Goal: Navigation & Orientation: Find specific page/section

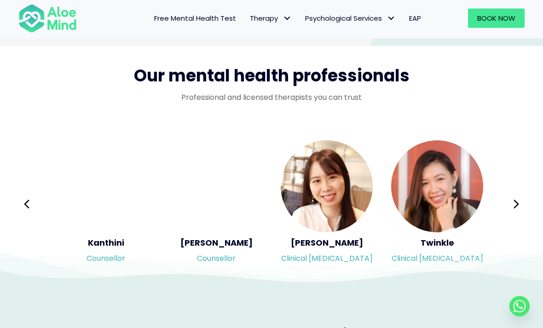
scroll to position [1468, 0]
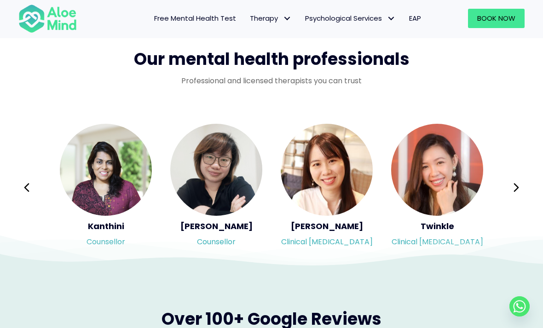
click at [29, 180] on icon at bounding box center [26, 187] width 6 height 17
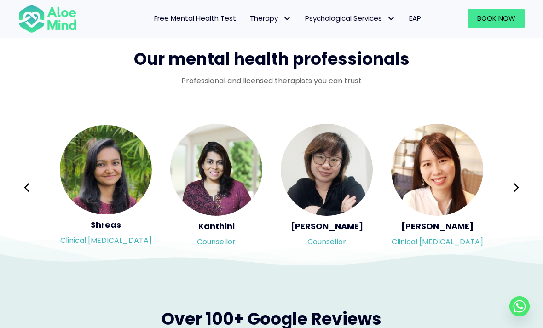
click at [33, 177] on button "Previous" at bounding box center [27, 188] width 22 height 22
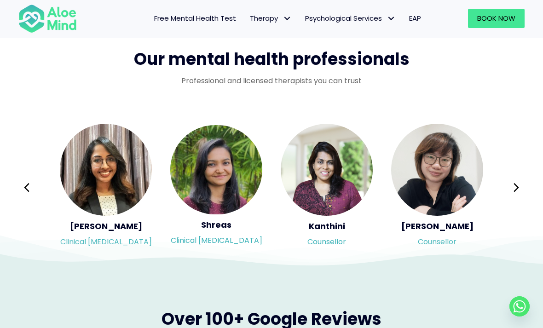
click at [26, 180] on icon at bounding box center [26, 187] width 6 height 17
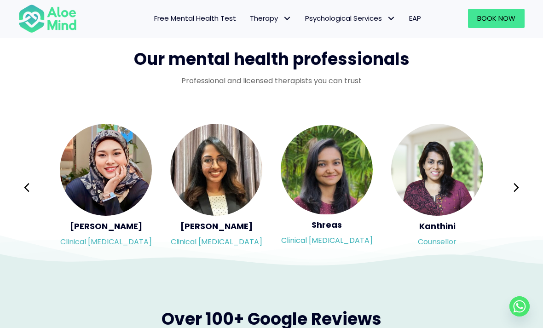
click at [28, 177] on button "Previous" at bounding box center [27, 188] width 22 height 22
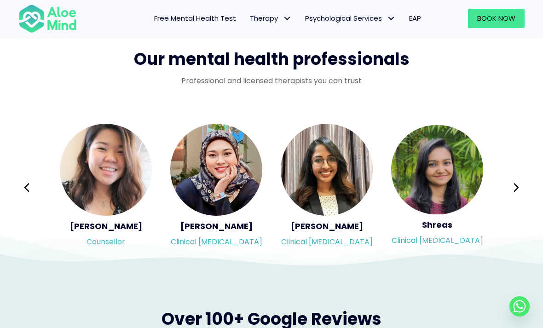
click at [29, 177] on button "Previous" at bounding box center [27, 188] width 22 height 22
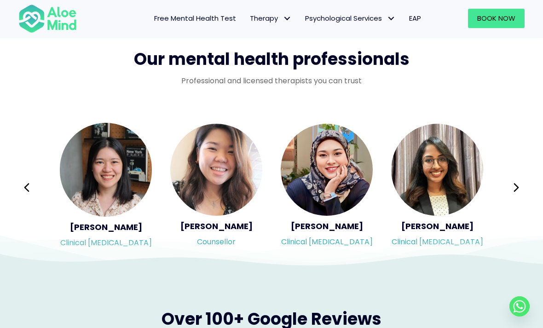
click at [30, 178] on button "Previous" at bounding box center [27, 188] width 22 height 22
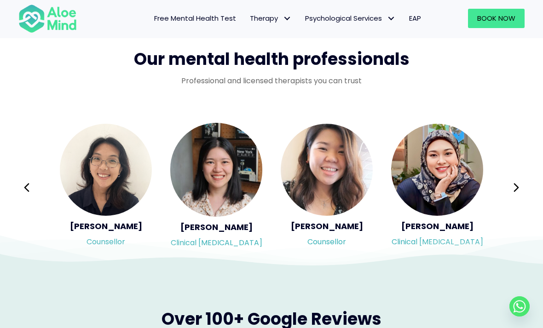
click at [31, 182] on button "Previous" at bounding box center [27, 188] width 22 height 22
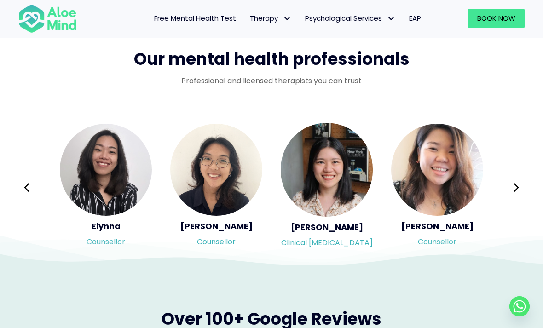
click at [32, 183] on button "Previous" at bounding box center [27, 188] width 22 height 22
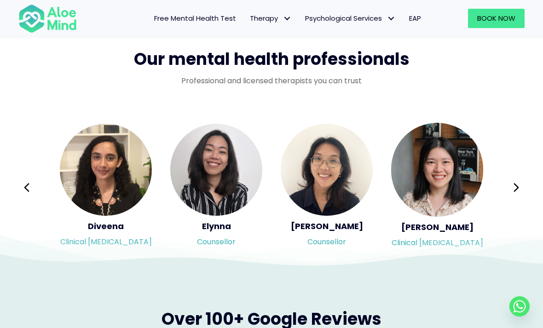
click at [30, 183] on button "Previous" at bounding box center [27, 188] width 22 height 22
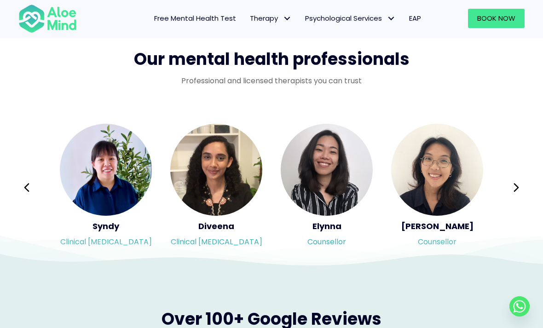
click at [31, 184] on button "Previous" at bounding box center [27, 188] width 22 height 22
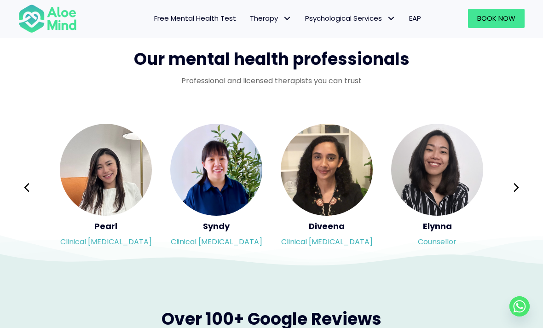
click at [28, 184] on icon at bounding box center [26, 188] width 5 height 9
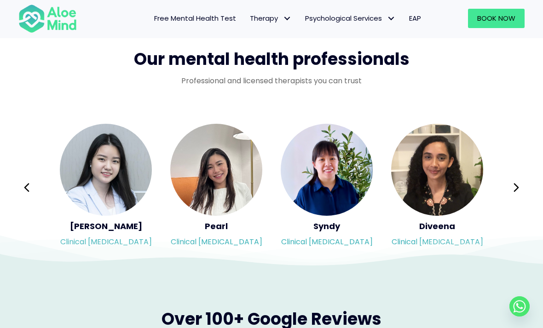
click at [27, 184] on icon at bounding box center [26, 188] width 5 height 9
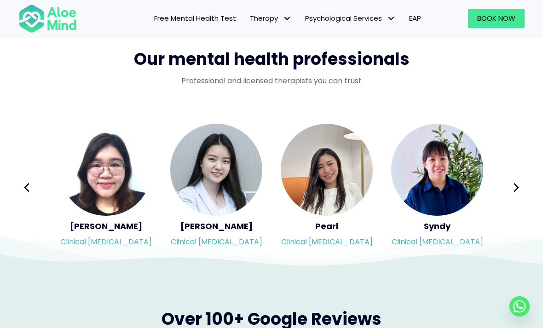
click at [27, 183] on icon at bounding box center [26, 187] width 6 height 17
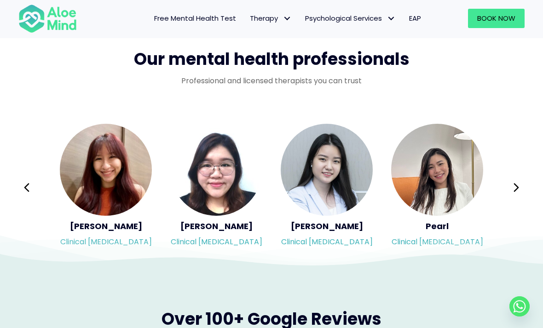
click at [26, 184] on icon at bounding box center [26, 187] width 6 height 17
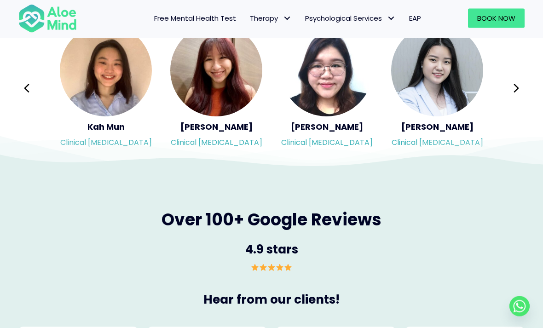
scroll to position [1568, 0]
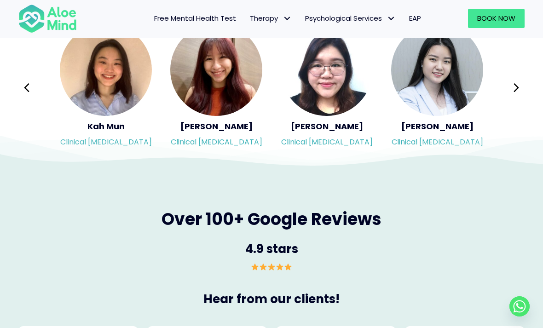
click at [203, 80] on img "Slide 11 of 3" at bounding box center [216, 70] width 92 height 92
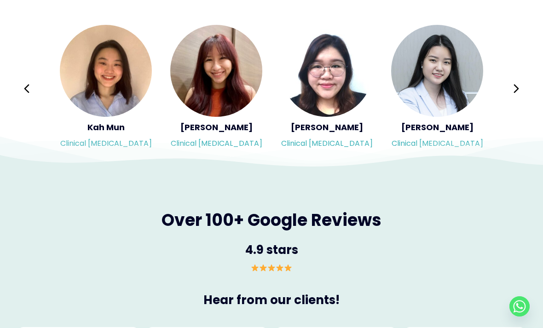
scroll to position [1597, 0]
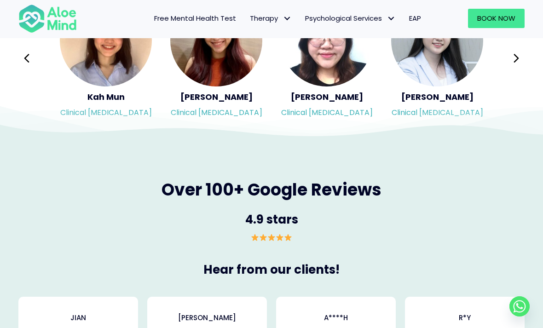
click at [327, 75] on img "Slide 12 of 3" at bounding box center [327, 40] width 92 height 92
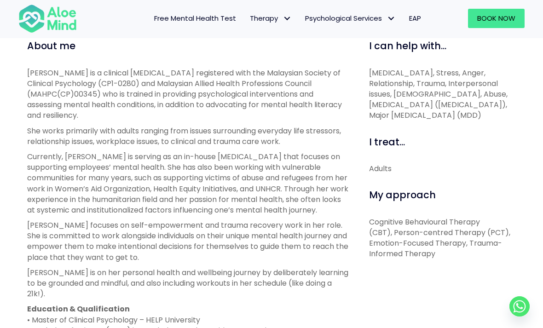
scroll to position [307, 0]
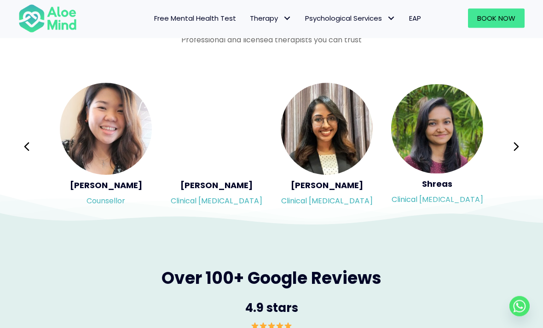
scroll to position [1509, 0]
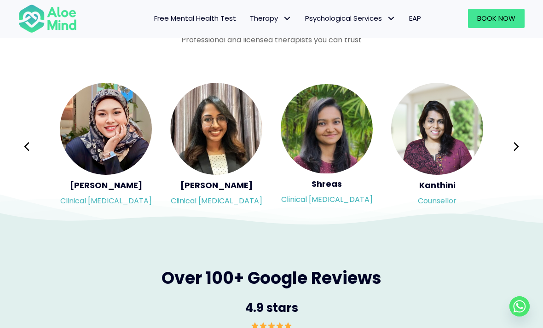
click at [519, 139] on icon at bounding box center [516, 146] width 6 height 17
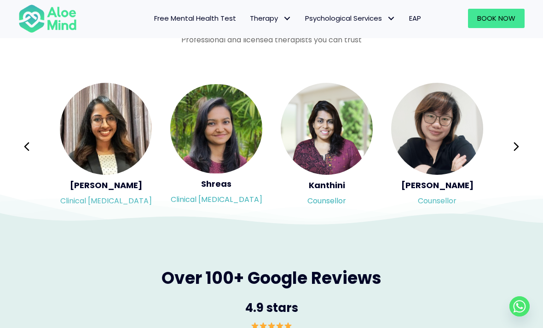
click at [523, 139] on button "Next" at bounding box center [516, 147] width 22 height 22
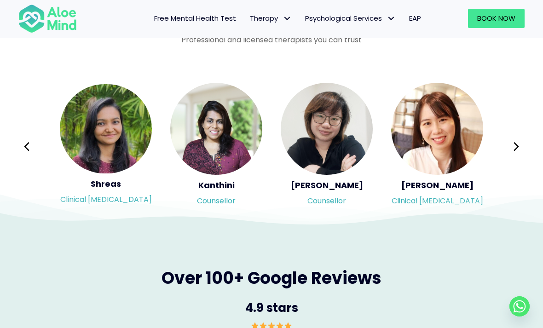
click at [521, 143] on button "Next" at bounding box center [516, 147] width 22 height 22
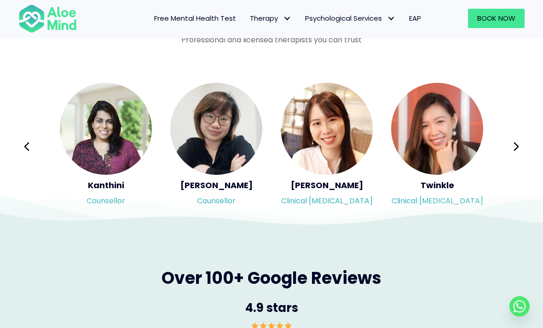
click at [518, 145] on icon at bounding box center [515, 147] width 5 height 9
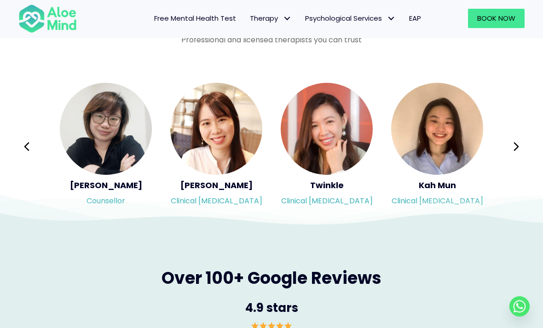
click at [340, 131] on img "Slide 9 of 3" at bounding box center [327, 129] width 92 height 92
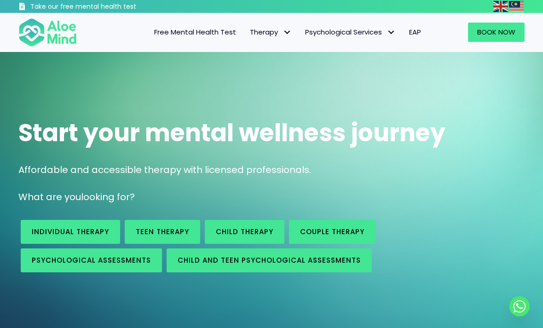
click at [43, 35] on img at bounding box center [47, 31] width 58 height 29
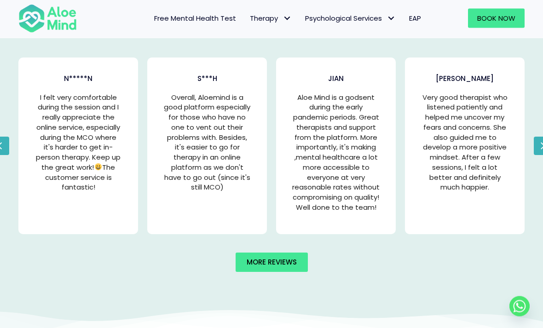
scroll to position [1837, 0]
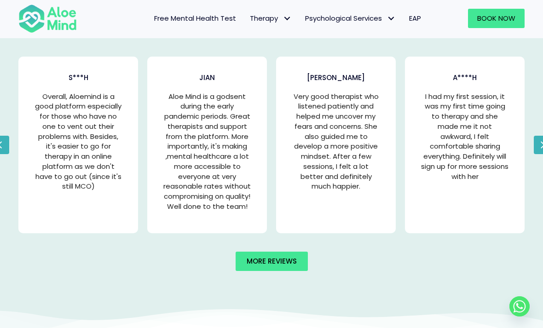
click at [287, 268] on link "More reviews" at bounding box center [272, 261] width 72 height 19
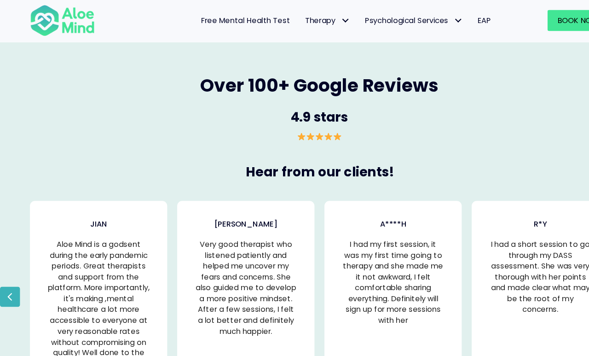
scroll to position [1721, 0]
